Goal: Find contact information: Find contact information

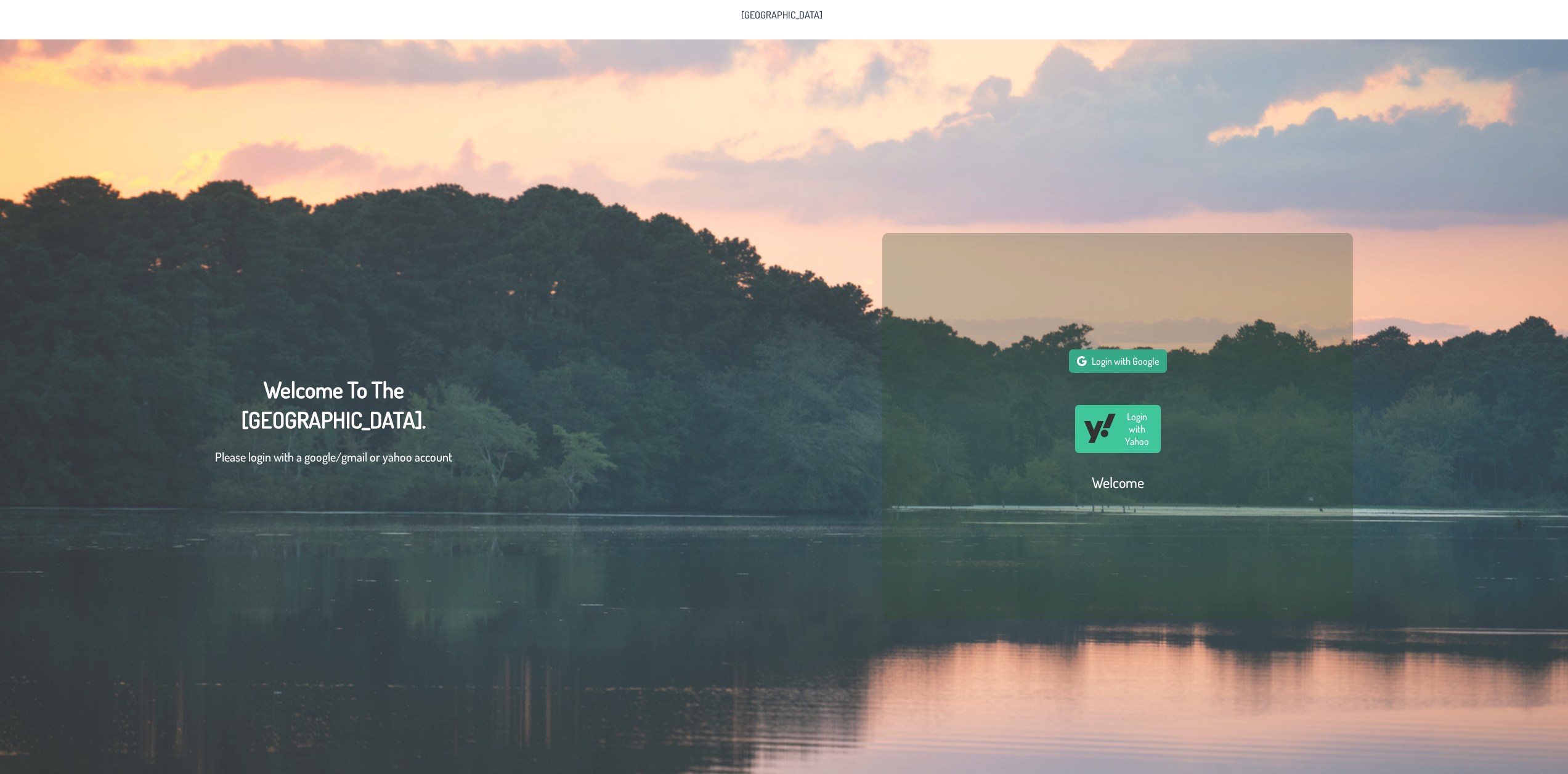
click at [1110, 367] on span "Login with Google" at bounding box center [1125, 361] width 67 height 12
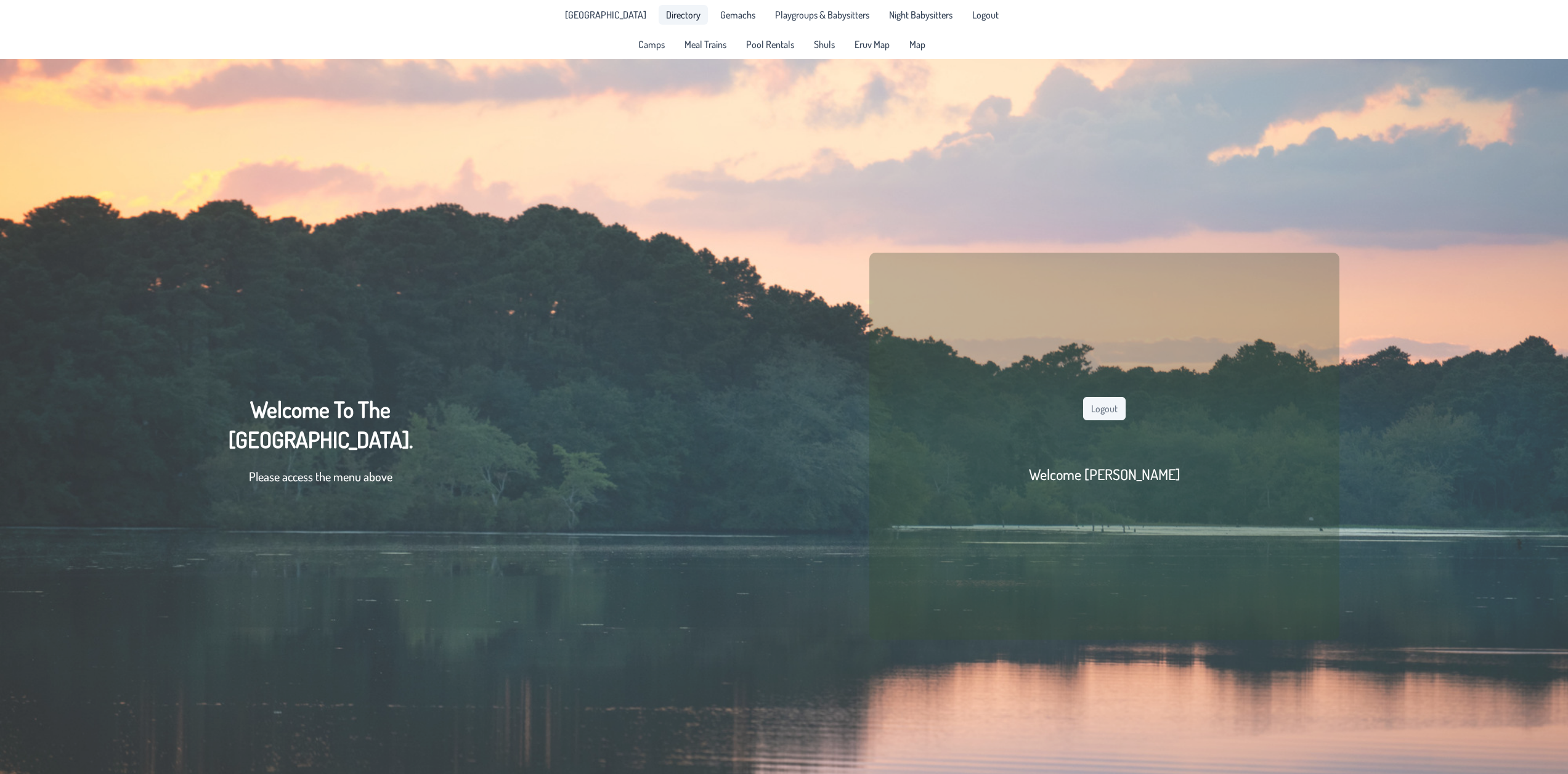
click at [680, 19] on span "Directory" at bounding box center [683, 15] width 34 height 10
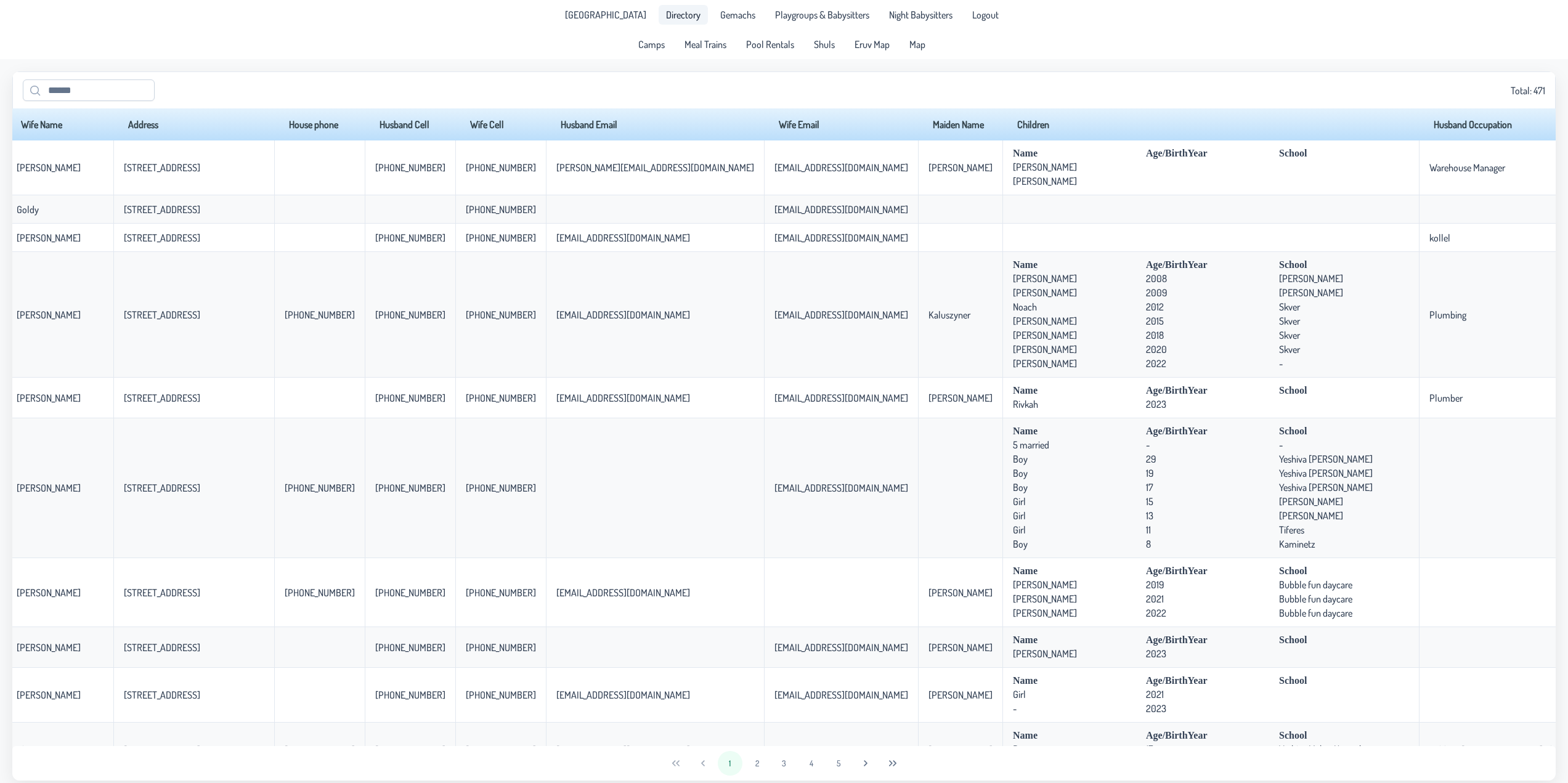
scroll to position [0, 266]
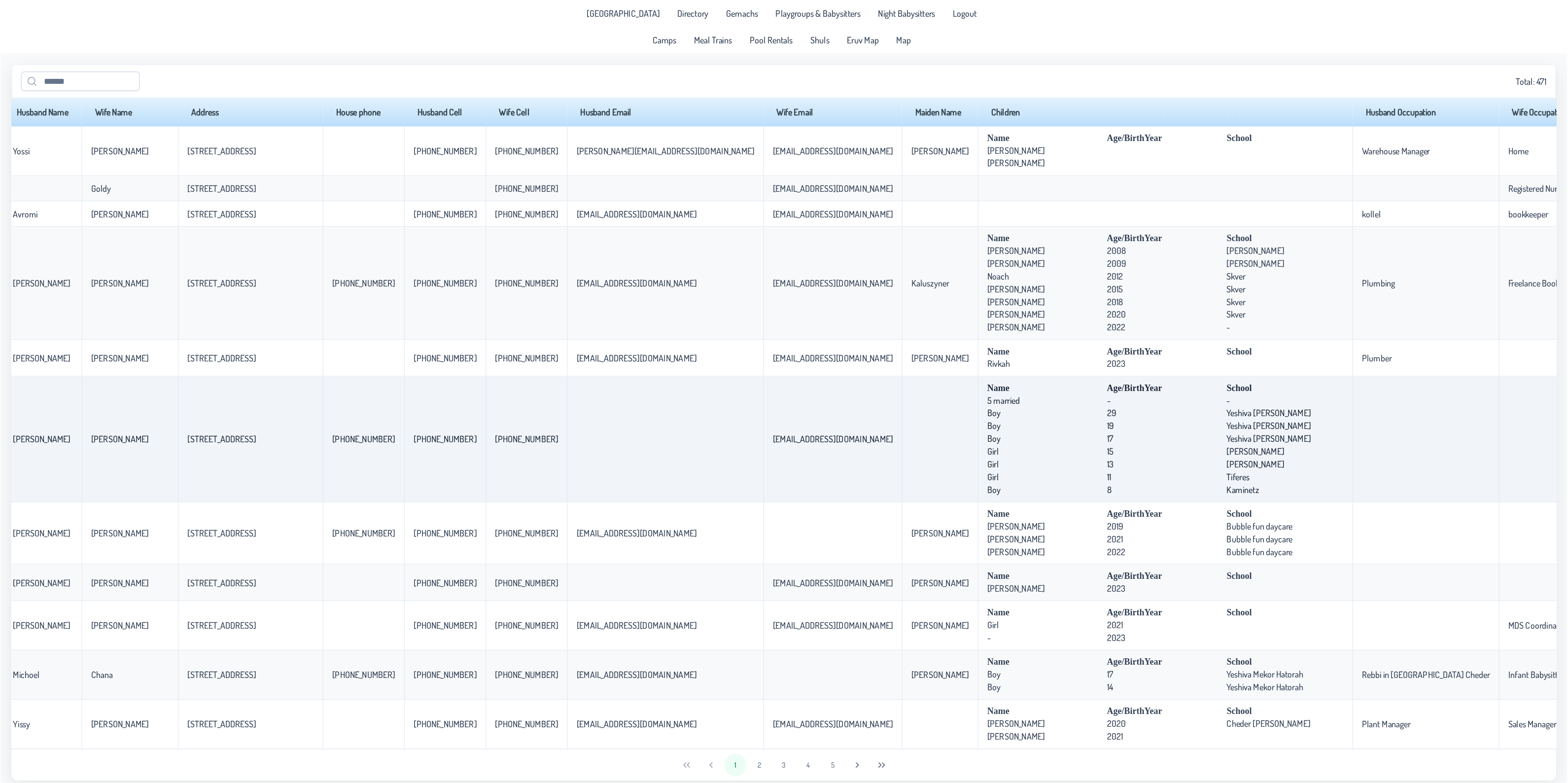
scroll to position [0, 0]
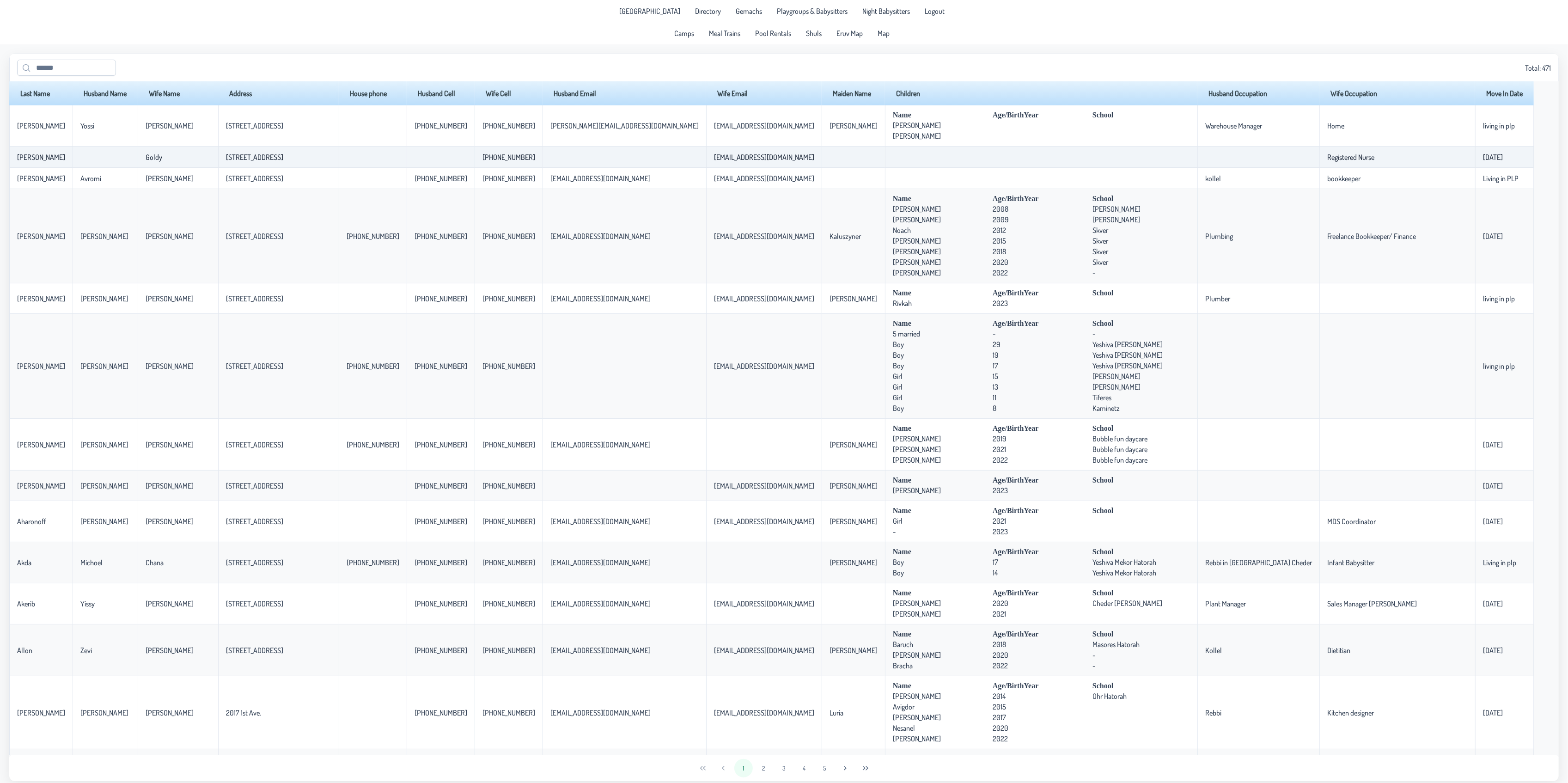
click at [475, 154] on td "[PHONE_NUMBER]" at bounding box center [508, 157] width 68 height 21
click at [489, 159] on p-celleditor "[PHONE_NUMBER]" at bounding box center [509, 157] width 53 height 9
drag, startPoint x: 509, startPoint y: 157, endPoint x: 467, endPoint y: 160, distance: 42.1
click at [482, 160] on p-celleditor "[PHONE_NUMBER]" at bounding box center [509, 157] width 53 height 9
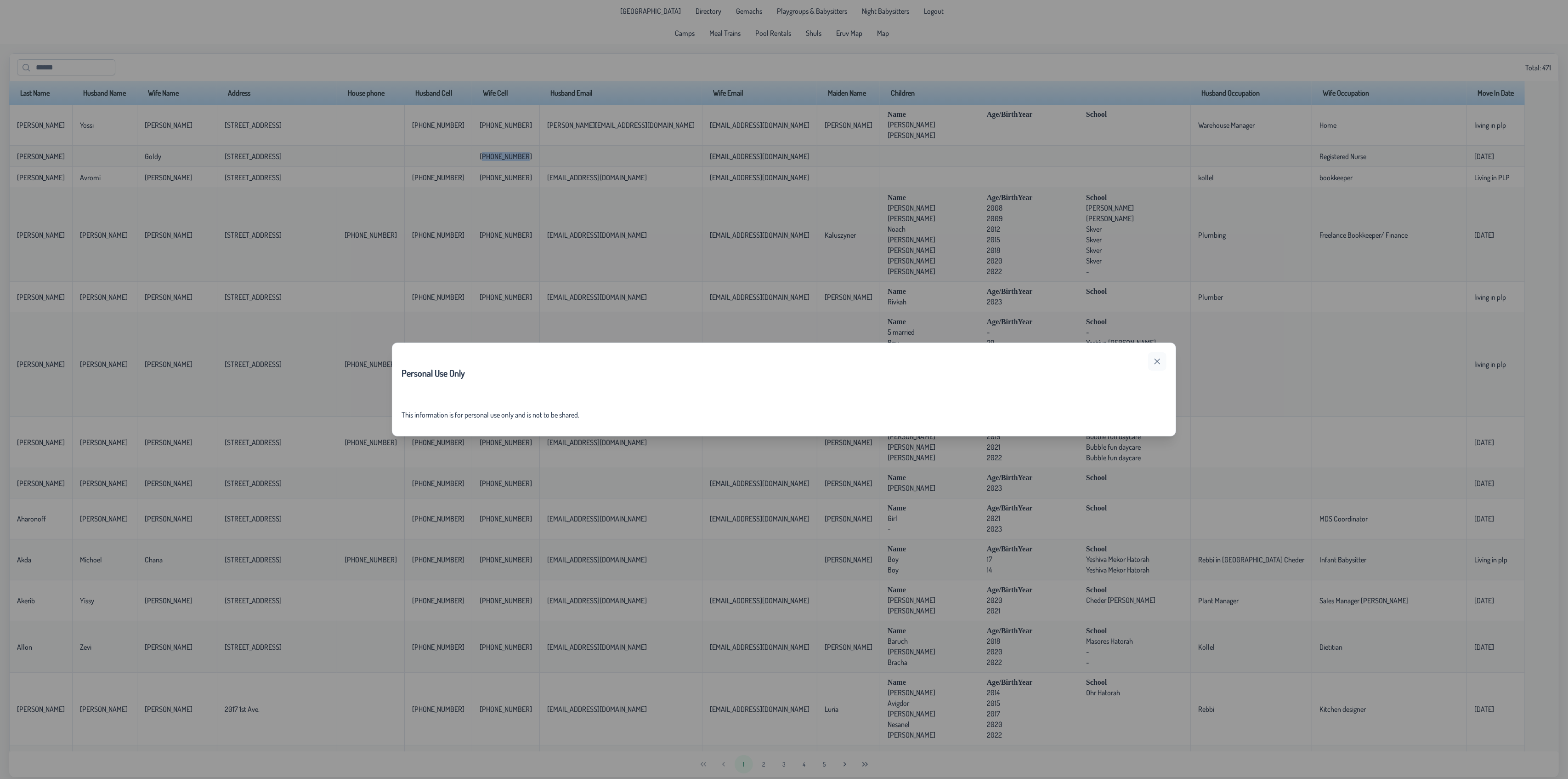
click at [1159, 361] on icon "button" at bounding box center [1157, 361] width 7 height 7
